Goal: Transaction & Acquisition: Obtain resource

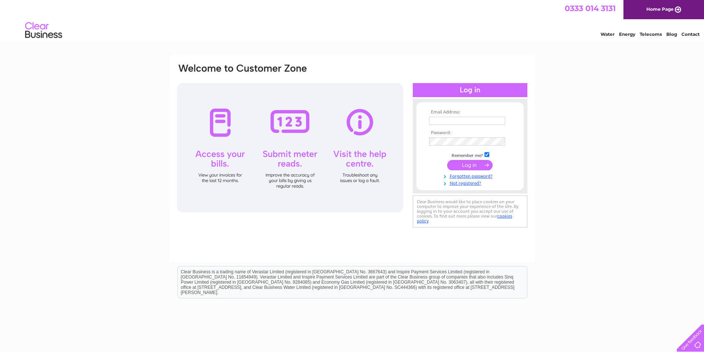
click at [440, 124] on input "text" at bounding box center [467, 121] width 76 height 8
type input "[EMAIL_ADDRESS][DOMAIN_NAME]"
click at [447, 161] on input "submit" at bounding box center [469, 166] width 45 height 10
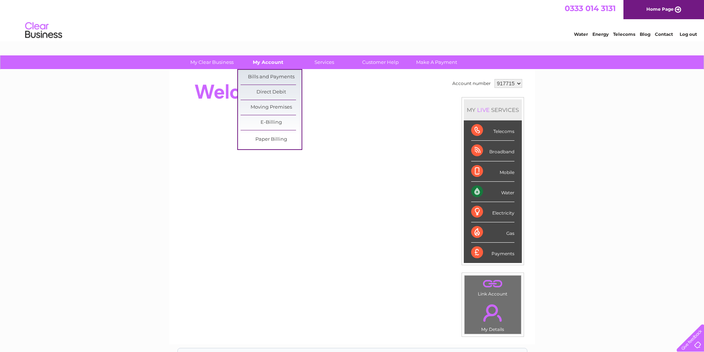
click at [270, 65] on link "My Account" at bounding box center [268, 62] width 61 height 14
click at [267, 75] on link "Bills and Payments" at bounding box center [271, 77] width 61 height 15
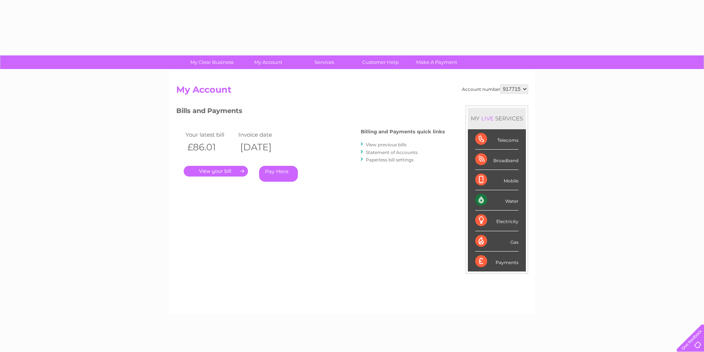
click at [220, 176] on link "." at bounding box center [216, 171] width 64 height 11
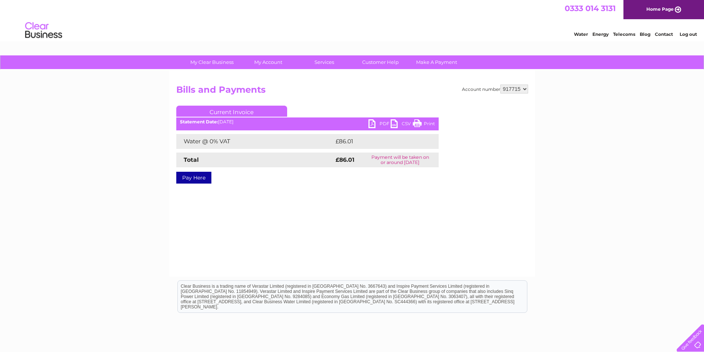
click at [374, 124] on link "PDF" at bounding box center [379, 124] width 22 height 11
click at [686, 34] on link "Log out" at bounding box center [687, 34] width 17 height 6
